Goal: Task Accomplishment & Management: Manage account settings

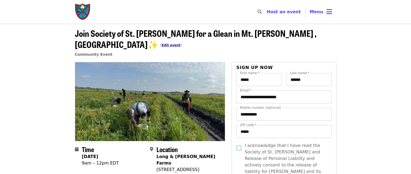
click at [180, 43] on link "Edit event" at bounding box center [170, 45] width 19 height 4
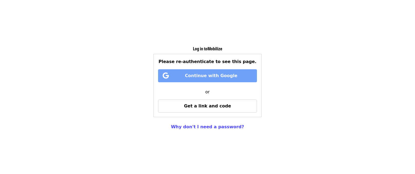
click at [243, 75] on span "Continue with Google" at bounding box center [208, 75] width 88 height 6
